Goal: Task Accomplishment & Management: Use online tool/utility

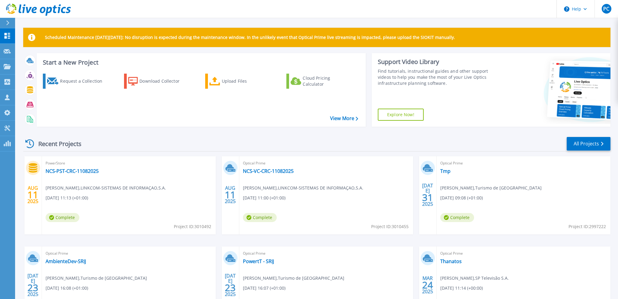
click at [147, 139] on div "Recent Projects All Projects" at bounding box center [316, 143] width 587 height 15
click at [233, 80] on div "Upload Files" at bounding box center [246, 81] width 48 height 12
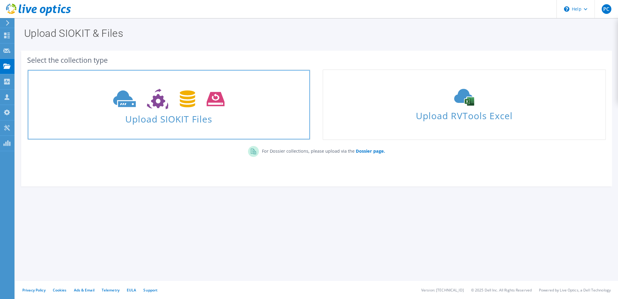
click at [184, 109] on icon at bounding box center [168, 99] width 111 height 21
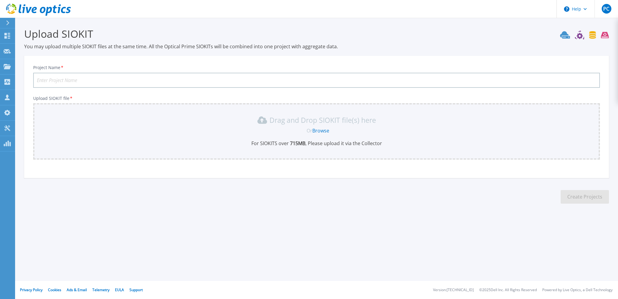
click at [123, 81] on input "Project Name *" at bounding box center [316, 80] width 567 height 15
click at [105, 78] on input "Project Name *" at bounding box center [316, 80] width 567 height 15
type input "MARKDATA-Agosto 2025 V1"
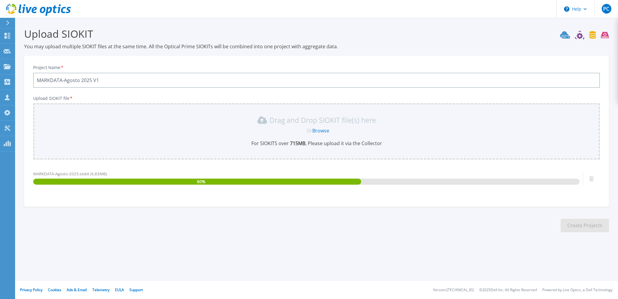
click at [62, 226] on section "Upload SIOKIT You may upload multiple SIOKIT files at the same time. All the Op…" at bounding box center [316, 132] width 603 height 228
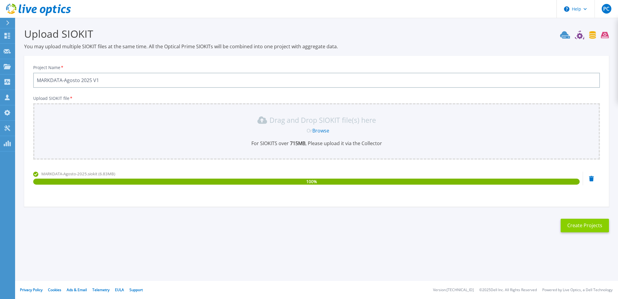
click at [588, 224] on button "Create Projects" at bounding box center [585, 226] width 48 height 14
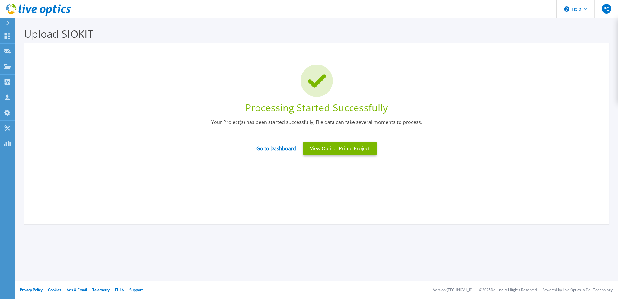
click at [281, 147] on link "Go to Dashboard" at bounding box center [277, 147] width 40 height 12
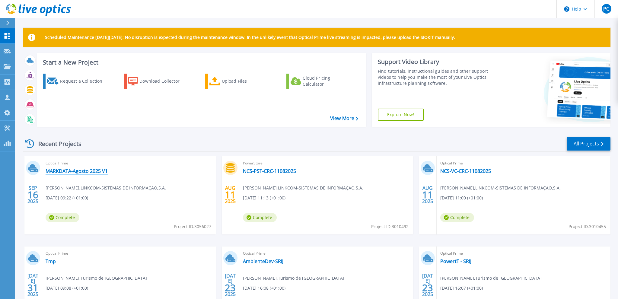
click at [68, 172] on link "MARKDATA-Agosto 2025 V1" at bounding box center [77, 171] width 62 height 6
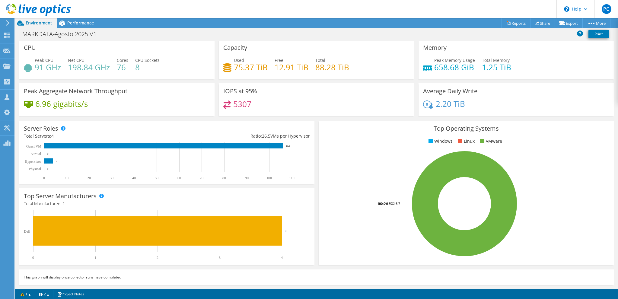
scroll to position [2, 0]
click at [577, 144] on ul "Windows Linux VMware" at bounding box center [466, 141] width 286 height 7
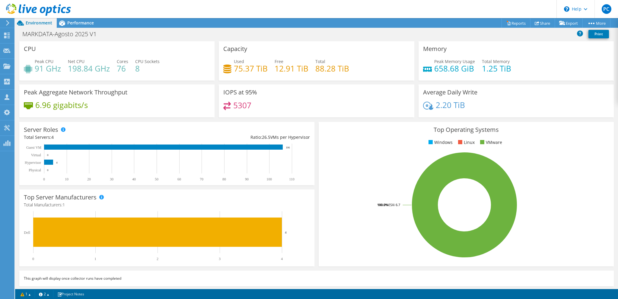
scroll to position [0, 0]
click at [78, 20] on div "Performance" at bounding box center [78, 23] width 42 height 10
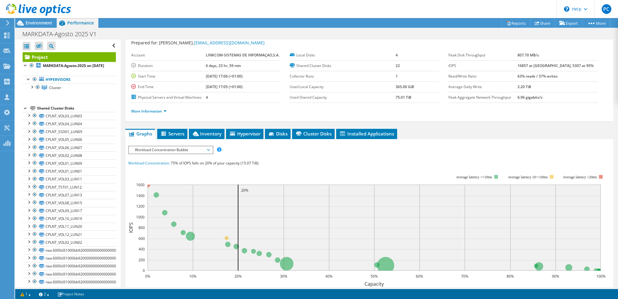
scroll to position [31, 0]
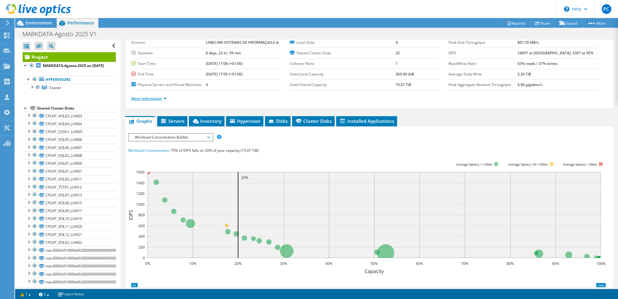
click at [164, 99] on link "More Information" at bounding box center [148, 98] width 35 height 5
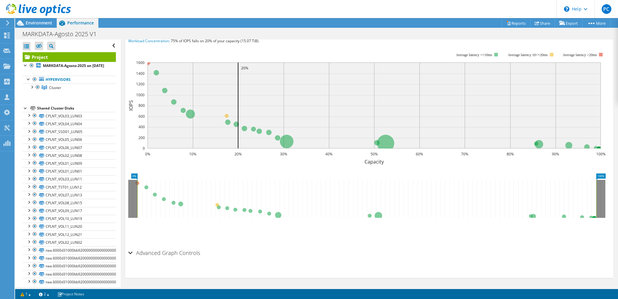
scroll to position [232, 0]
click at [130, 252] on div "Advanced Graph Controls" at bounding box center [369, 252] width 482 height 13
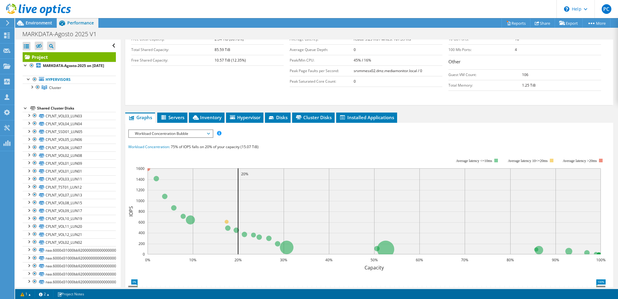
scroll to position [102, 0]
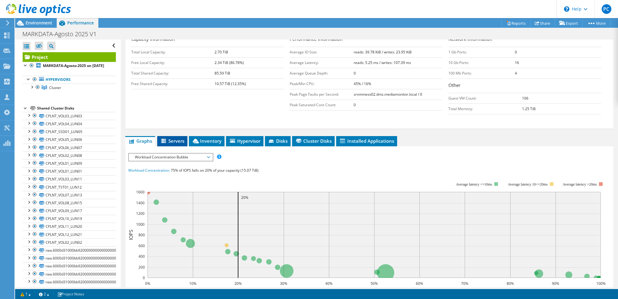
click at [175, 140] on span "Servers" at bounding box center [172, 141] width 24 height 6
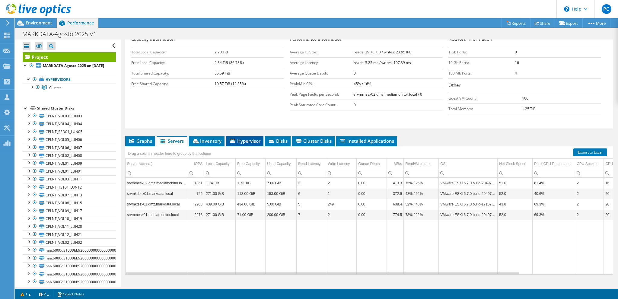
click at [249, 139] on span "Hypervisor" at bounding box center [244, 141] width 31 height 6
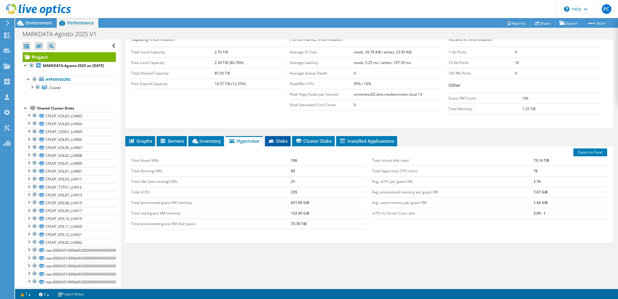
click at [277, 139] on span "Disks" at bounding box center [278, 141] width 20 height 6
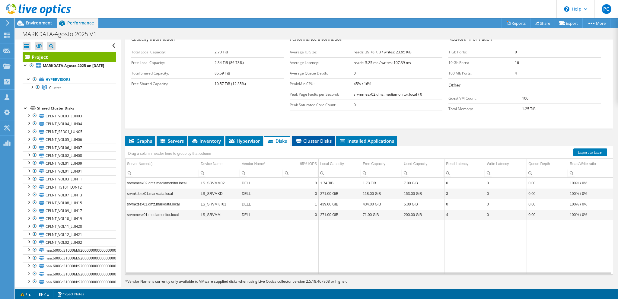
click at [308, 138] on span "Cluster Disks" at bounding box center [313, 141] width 37 height 6
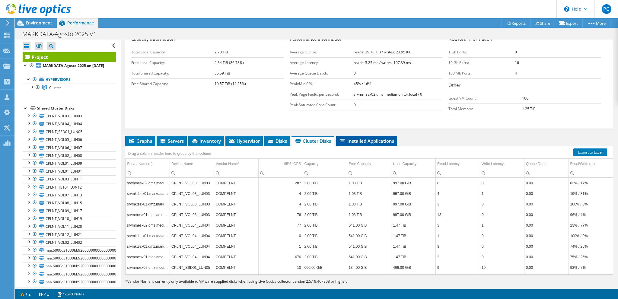
click at [357, 138] on span "Installed Applications" at bounding box center [366, 141] width 55 height 6
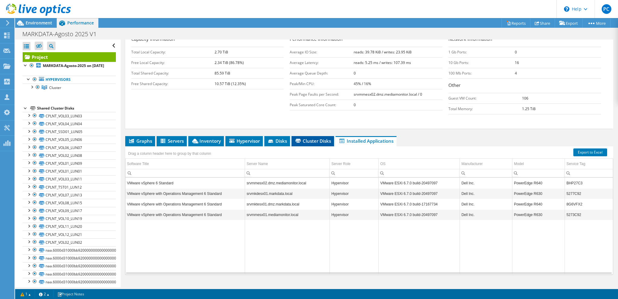
click at [307, 139] on span "Cluster Disks" at bounding box center [313, 141] width 37 height 6
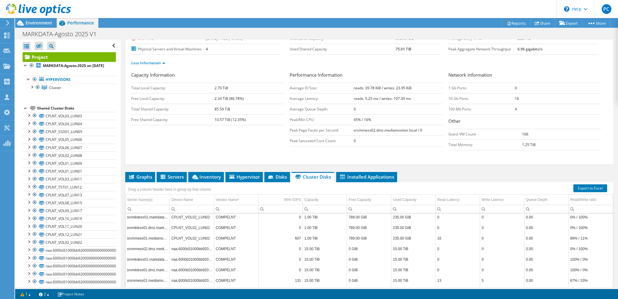
scroll to position [112, 0]
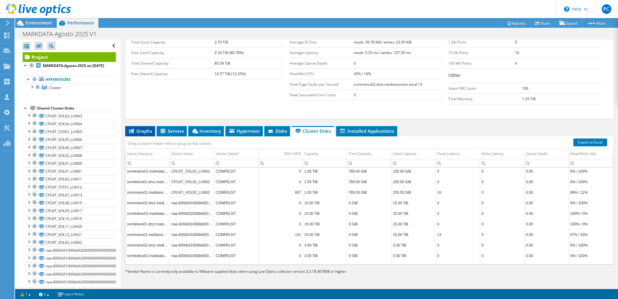
click at [139, 130] on span "Graphs" at bounding box center [140, 131] width 24 height 6
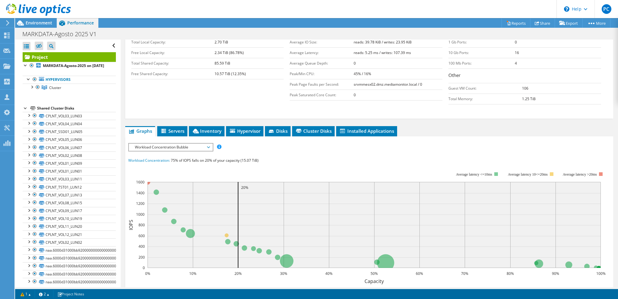
click at [196, 147] on span "Workload Concentration Bubble" at bounding box center [171, 147] width 78 height 7
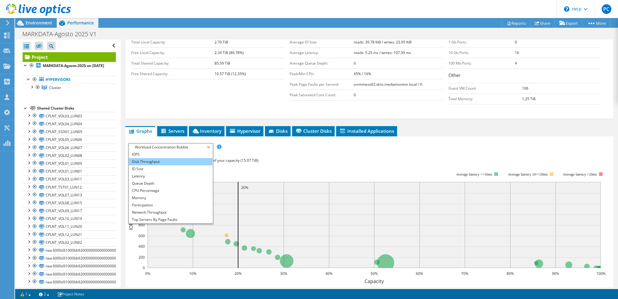
click at [160, 162] on li "Disk Throughput" at bounding box center [171, 161] width 84 height 7
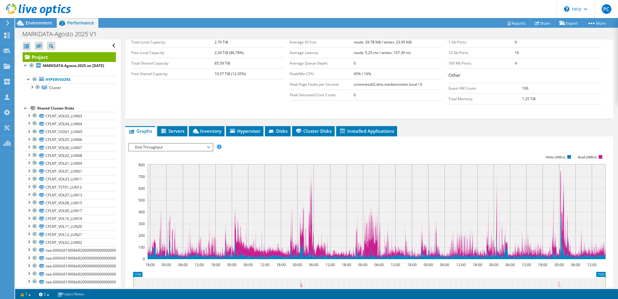
click at [170, 148] on span "Disk Throughput" at bounding box center [171, 147] width 78 height 7
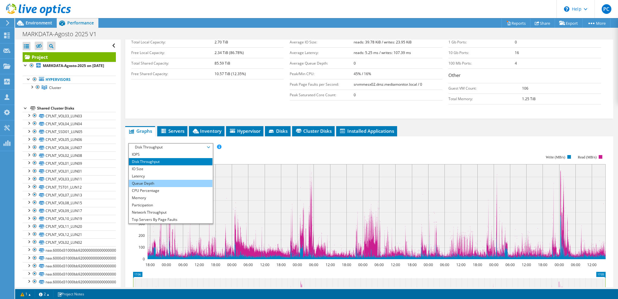
click at [159, 182] on li "Queue Depth" at bounding box center [171, 183] width 84 height 7
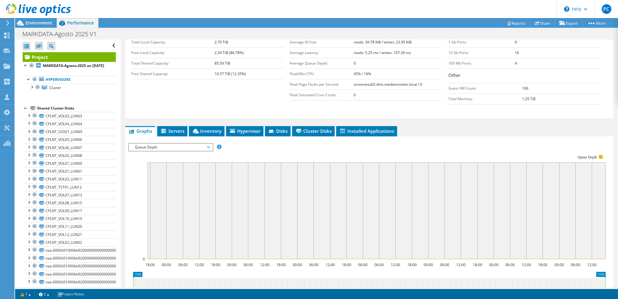
click at [172, 145] on span "Queue Depth" at bounding box center [171, 147] width 78 height 7
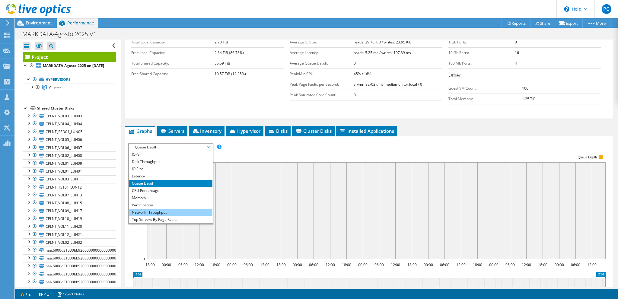
click at [164, 212] on li "Network Throughput" at bounding box center [171, 212] width 84 height 7
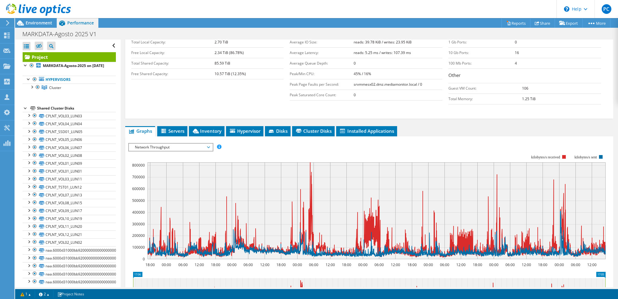
click at [170, 148] on span "Network Throughput" at bounding box center [171, 147] width 78 height 7
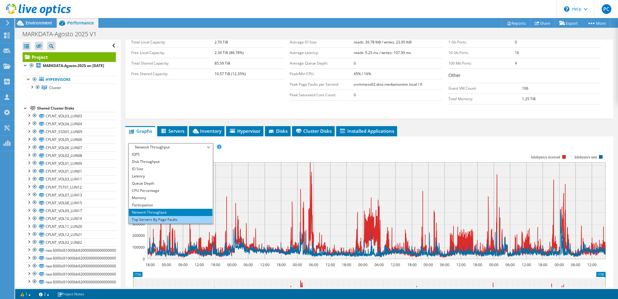
click at [155, 219] on li "Top Servers By Page Faults" at bounding box center [171, 219] width 84 height 7
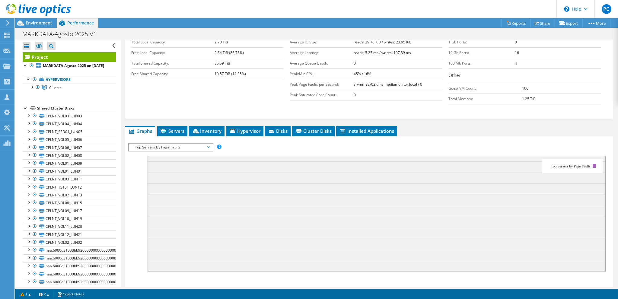
click at [170, 146] on span "Top Servers By Page Faults" at bounding box center [171, 147] width 78 height 7
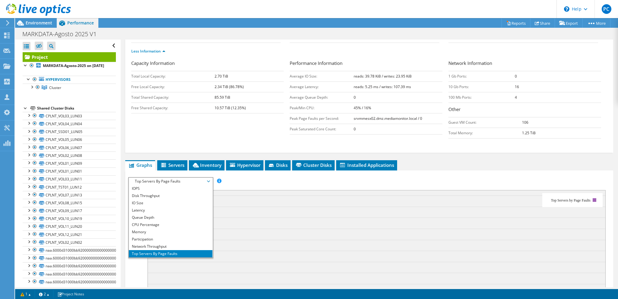
scroll to position [81, 0]
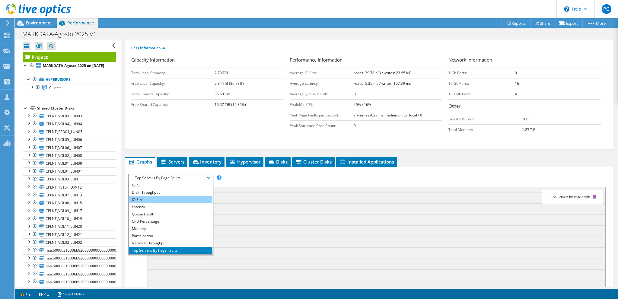
click at [151, 197] on li "IO Size" at bounding box center [171, 199] width 84 height 7
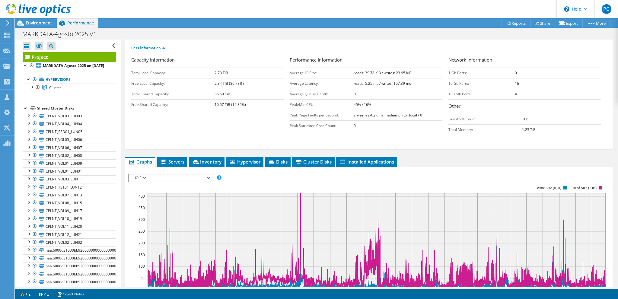
click at [165, 177] on span "IO Size" at bounding box center [171, 177] width 78 height 7
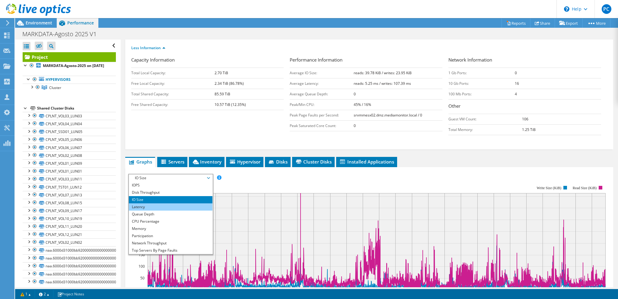
click at [153, 204] on li "Latency" at bounding box center [171, 206] width 84 height 7
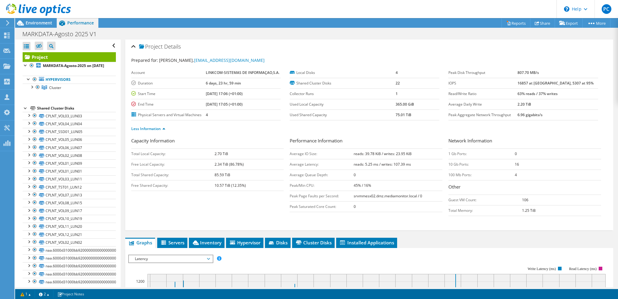
scroll to position [0, 0]
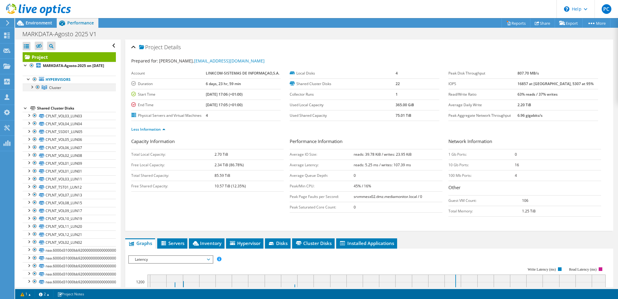
click at [31, 90] on div at bounding box center [32, 87] width 6 height 6
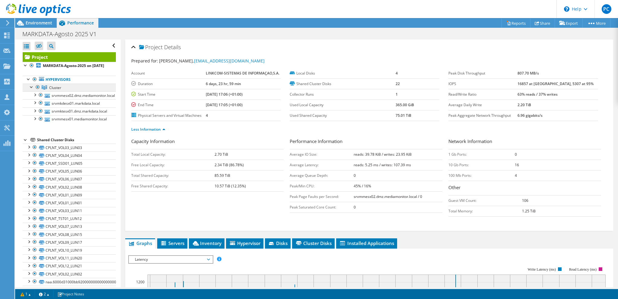
click at [49, 91] on link "Cluster" at bounding box center [69, 88] width 93 height 8
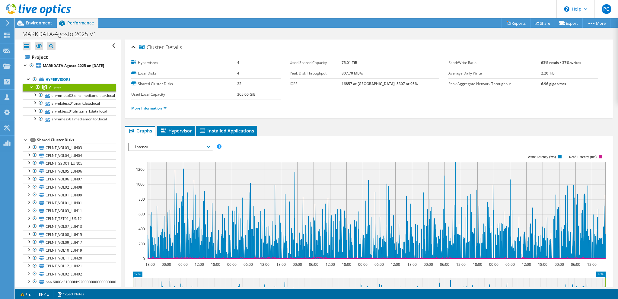
click at [167, 145] on span "Latency" at bounding box center [171, 146] width 78 height 7
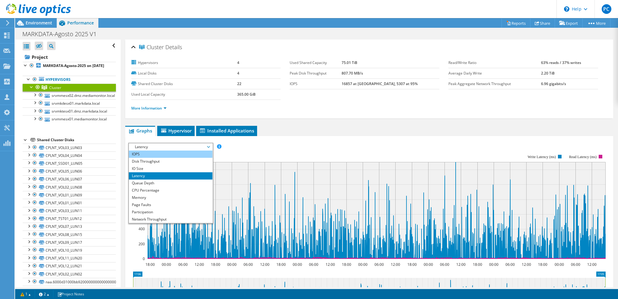
click at [155, 152] on li "IOPS" at bounding box center [171, 154] width 84 height 7
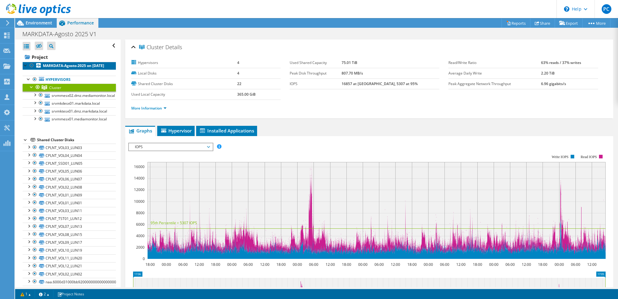
click at [59, 68] on b "MARKDATA-Agosto-2025 on [DATE]" at bounding box center [73, 65] width 61 height 5
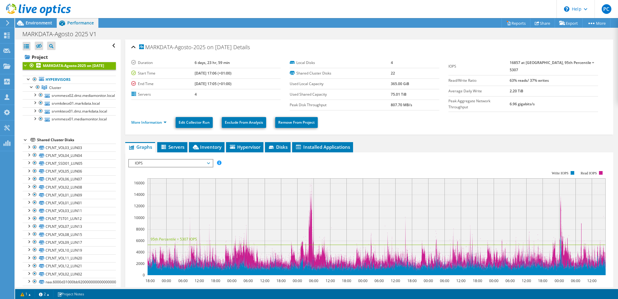
click at [23, 65] on div at bounding box center [26, 65] width 6 height 6
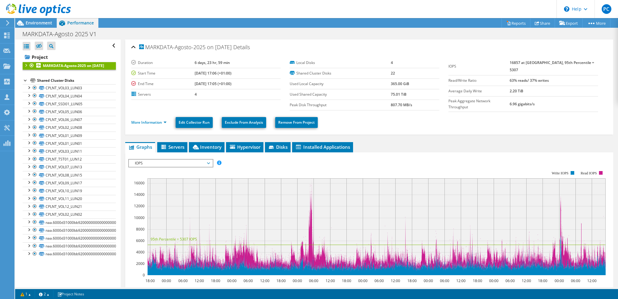
click at [25, 66] on div at bounding box center [26, 65] width 6 height 6
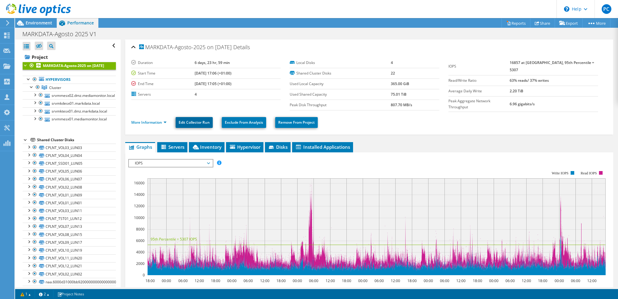
click at [193, 121] on link "Edit Collector Run" at bounding box center [194, 122] width 37 height 11
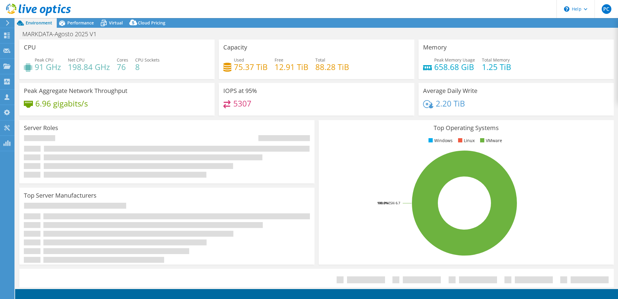
select select "USD"
